Goal: Task Accomplishment & Management: Manage account settings

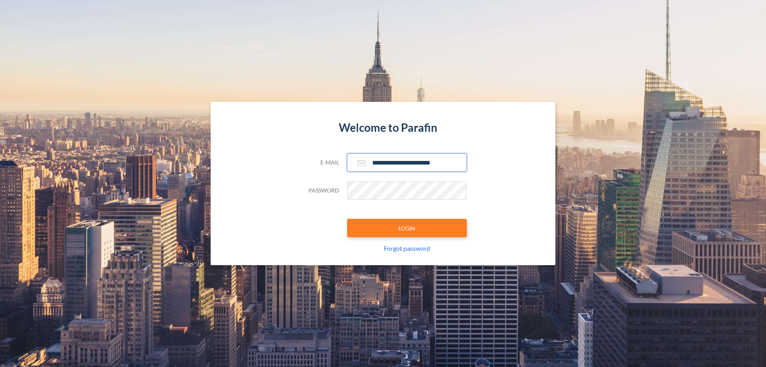
type input "**********"
click at [407, 228] on button "LOGIN" at bounding box center [407, 228] width 120 height 18
